Goal: Information Seeking & Learning: Learn about a topic

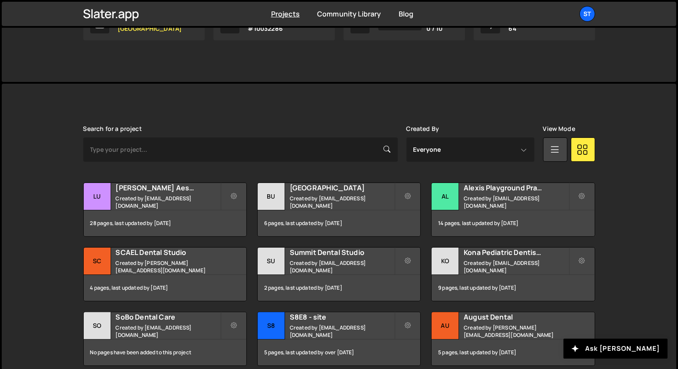
scroll to position [178, 0]
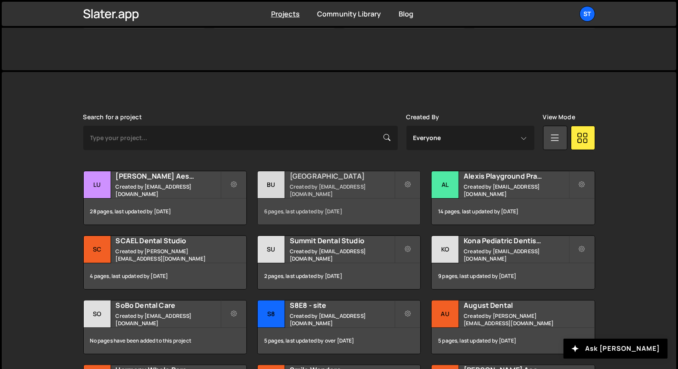
click at [335, 179] on h2 "[GEOGRAPHIC_DATA]" at bounding box center [342, 176] width 105 height 10
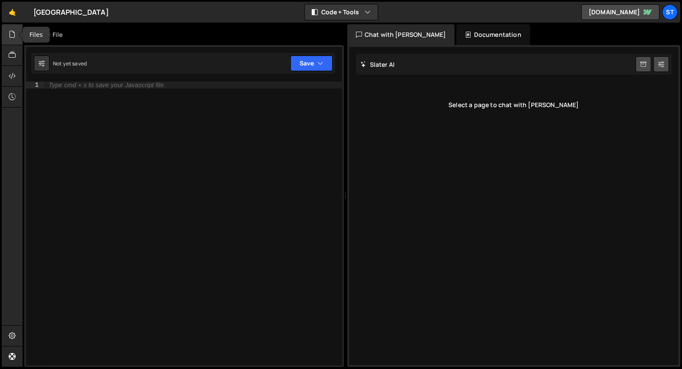
click at [16, 36] on div at bounding box center [12, 34] width 21 height 21
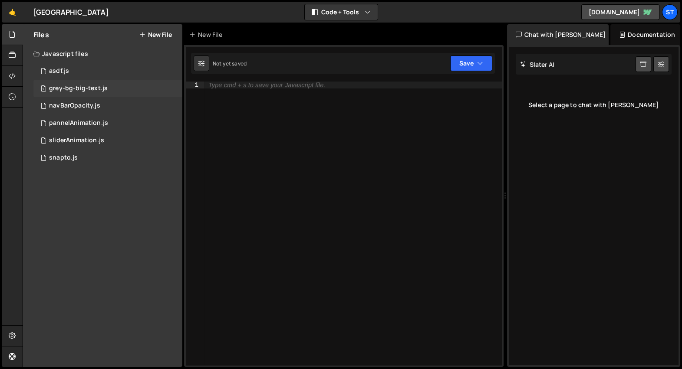
click at [97, 88] on div "grey-bg-big-text.js" at bounding box center [78, 89] width 59 height 8
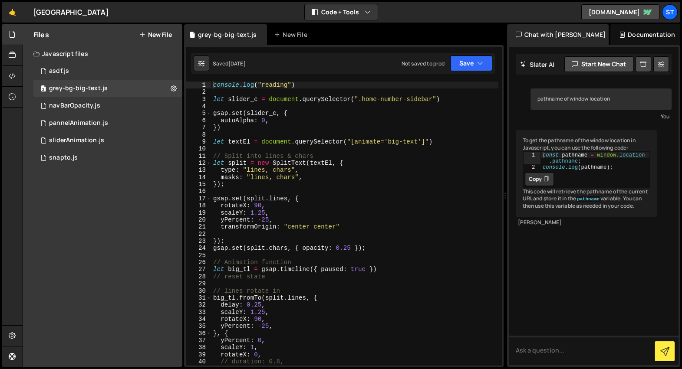
click at [380, 196] on div "console . log ( "reading" ) let slider_c = document . querySelector ( ".home-nu…" at bounding box center [354, 231] width 287 height 299
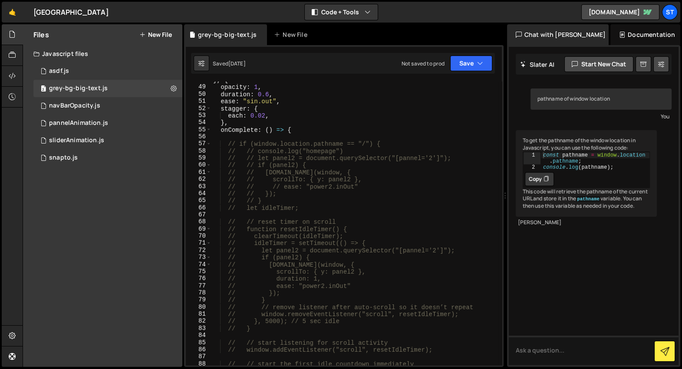
scroll to position [342, 0]
click at [210, 127] on span at bounding box center [208, 126] width 5 height 7
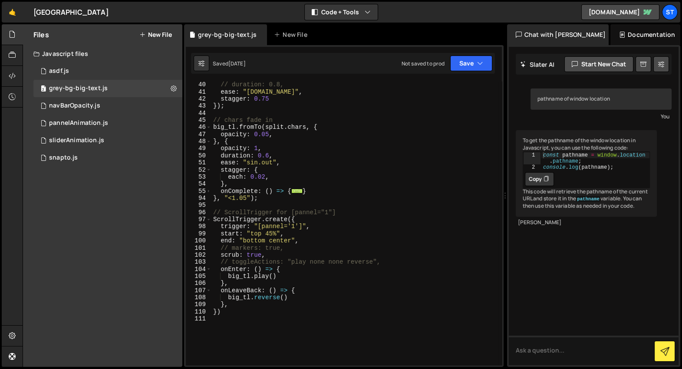
scroll to position [277, 0]
click at [286, 277] on div "// duration: 0.8, ease : "power1.in" , stagger : 0.75 }) ; // chars fade in big…" at bounding box center [354, 230] width 287 height 299
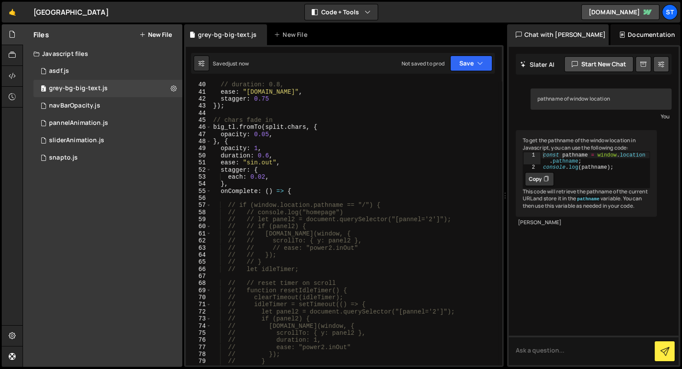
scroll to position [618, 0]
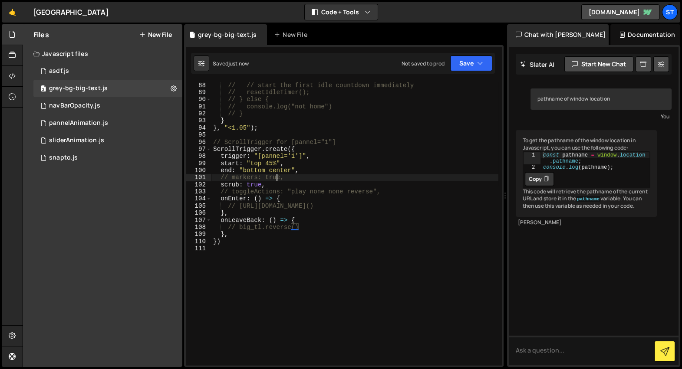
click at [277, 174] on div "// // start the first idle countdown immediately // resetIdleTimer(); // } else…" at bounding box center [354, 224] width 287 height 299
click at [282, 172] on div "// // start the first idle countdown immediately // resetIdleTimer(); // } else…" at bounding box center [354, 224] width 287 height 299
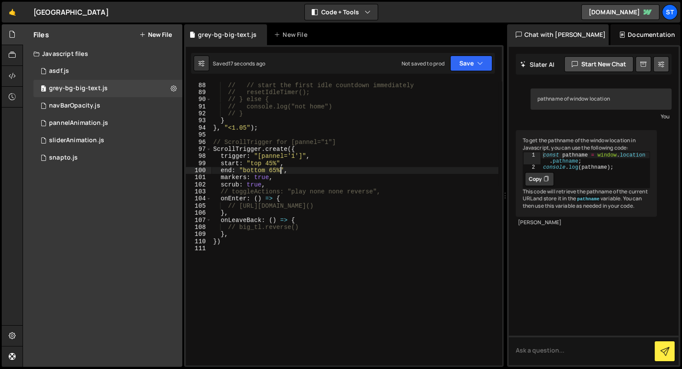
scroll to position [0, 0]
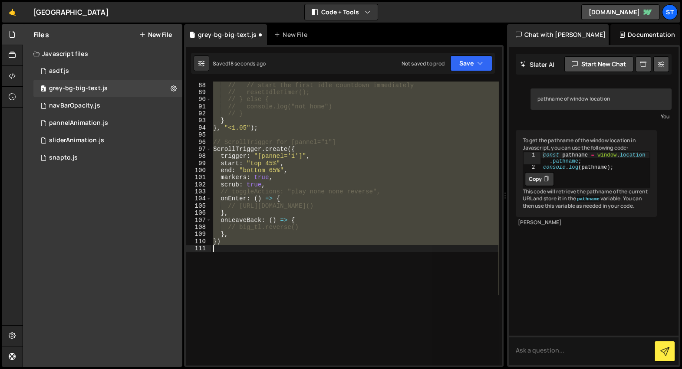
click at [291, 168] on div "// // start the first idle countdown immediately // resetIdleTimer(); // } else…" at bounding box center [354, 224] width 287 height 284
click at [254, 170] on div "// // start the first idle countdown immediately // resetIdleTimer(); // } else…" at bounding box center [354, 224] width 287 height 284
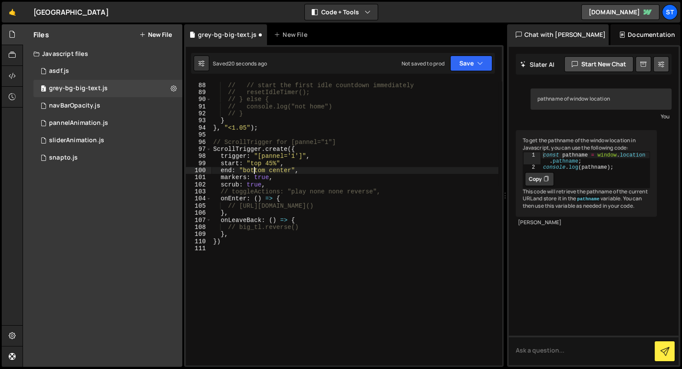
click at [254, 170] on div "// // start the first idle countdown immediately // resetIdleTimer(); // } else…" at bounding box center [354, 224] width 287 height 299
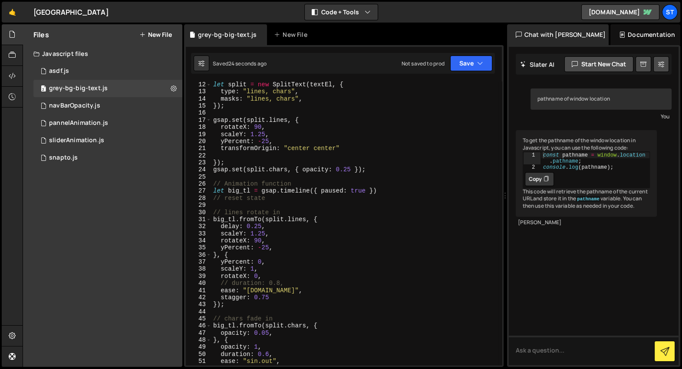
scroll to position [79, 0]
click at [284, 227] on div "let split = new SplitText ( textEl , { type : "lines, chars" , masks : "lines, …" at bounding box center [354, 230] width 287 height 299
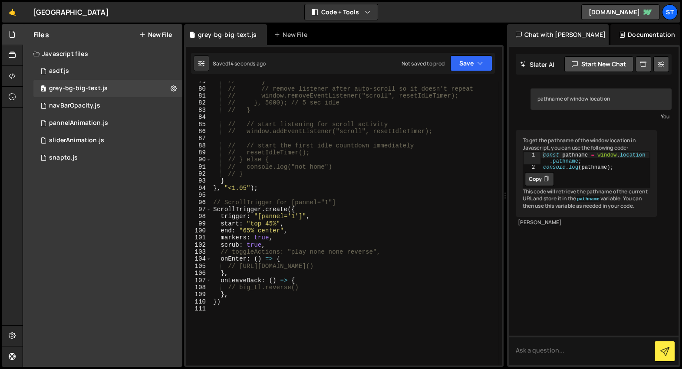
scroll to position [565, 0]
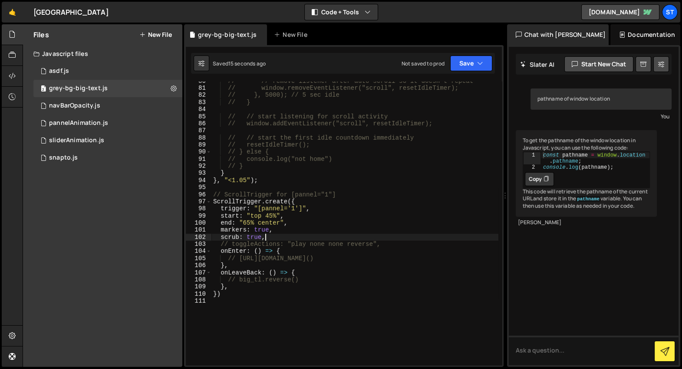
click at [291, 237] on div "// // remove listener after auto-scroll so it doesn’t repeat // window.removeEv…" at bounding box center [354, 227] width 287 height 299
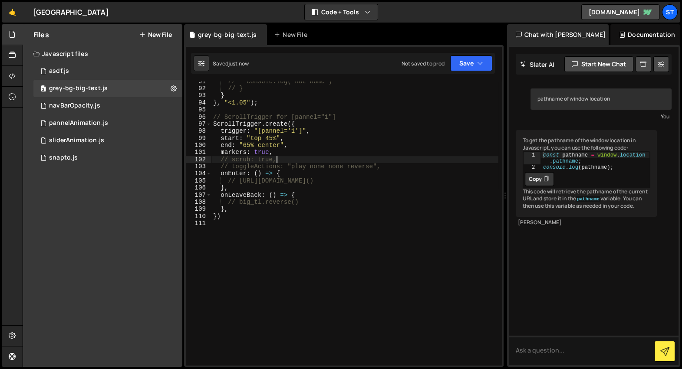
scroll to position [642, 0]
click at [292, 175] on div "// console.log("not home") // } } } , "<1.05" ) ; // ScrollTrigger for [pannel=…" at bounding box center [354, 227] width 287 height 299
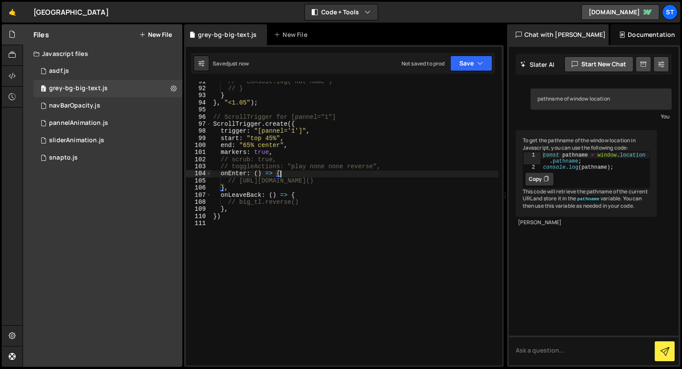
click at [292, 184] on div "// console.log("not home") // } } } , "<1.05" ) ; // ScrollTrigger for [pannel=…" at bounding box center [354, 227] width 287 height 299
click at [302, 200] on div "// console.log("not home") // } } } , "<1.05" ) ; // ScrollTrigger for [pannel=…" at bounding box center [354, 227] width 287 height 299
click at [297, 182] on div "// console.log("not home") // } } } , "<1.05" ) ; // ScrollTrigger for [pannel=…" at bounding box center [354, 227] width 287 height 299
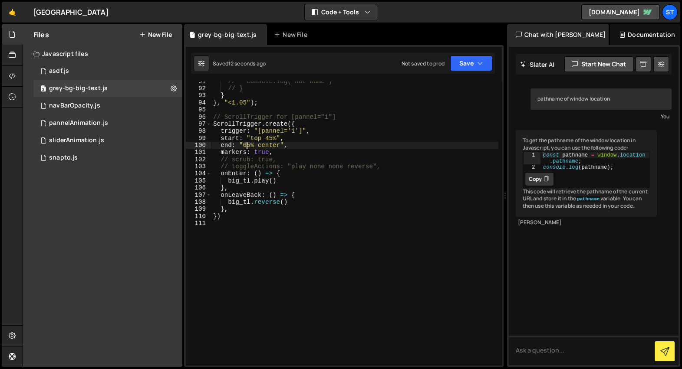
click at [246, 147] on div "// console.log("not home") // } } } , "<1.05" ) ; // ScrollTrigger for [pannel=…" at bounding box center [354, 227] width 287 height 299
type textarea "end: "bottom center","
